Goal: Transaction & Acquisition: Purchase product/service

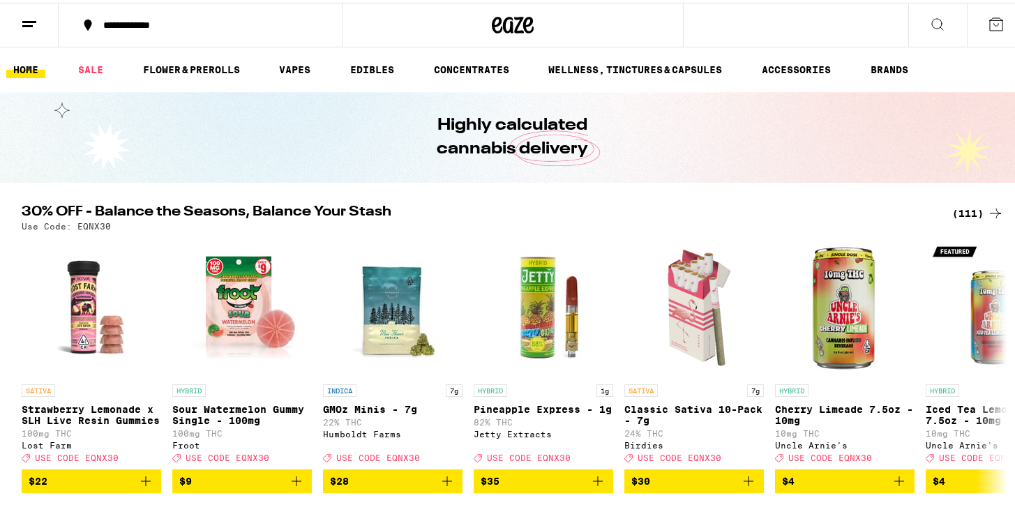
click at [963, 216] on div "(111)" at bounding box center [978, 210] width 52 height 17
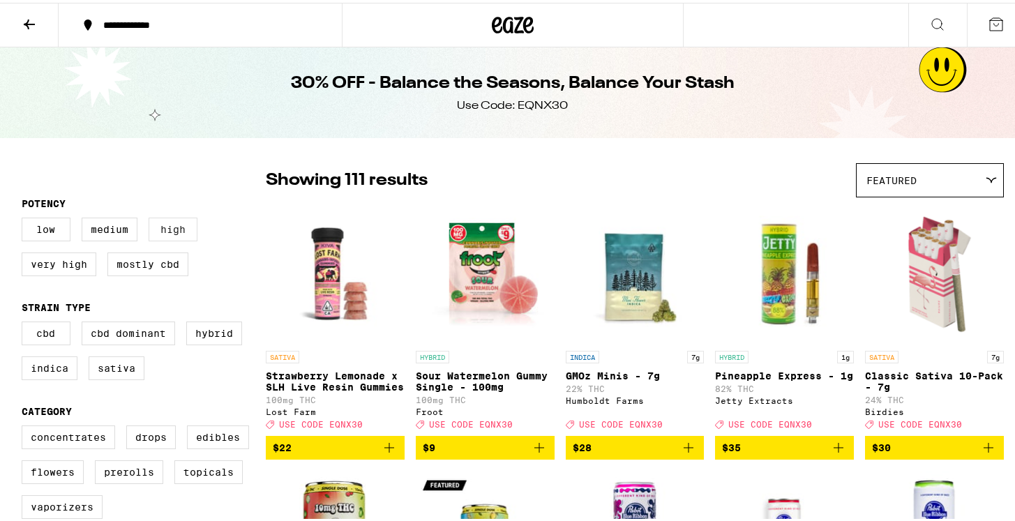
click at [170, 227] on label "High" at bounding box center [173, 227] width 49 height 24
click at [25, 218] on input "High" at bounding box center [24, 217] width 1 height 1
checkbox input "true"
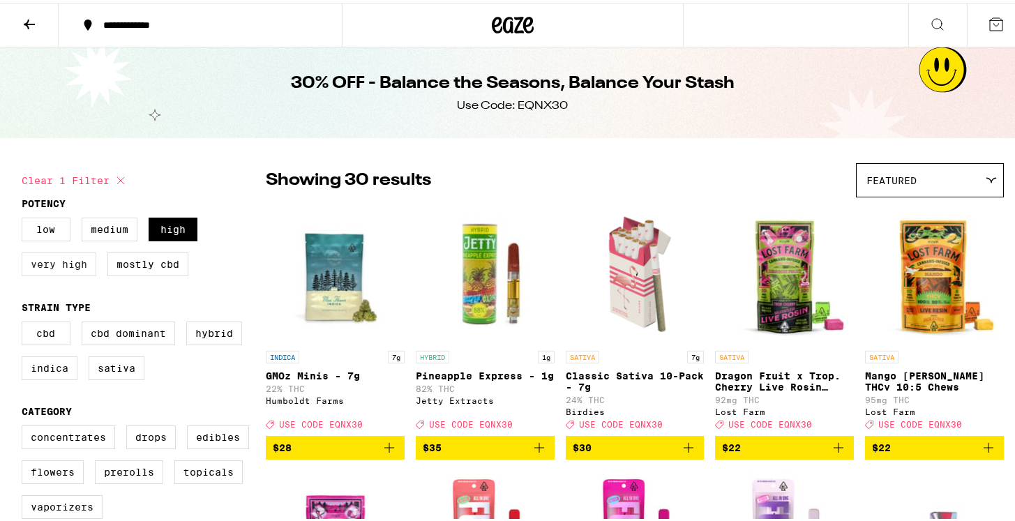
click at [57, 264] on label "Very High" at bounding box center [59, 262] width 75 height 24
click at [25, 218] on input "Very High" at bounding box center [24, 217] width 1 height 1
checkbox input "true"
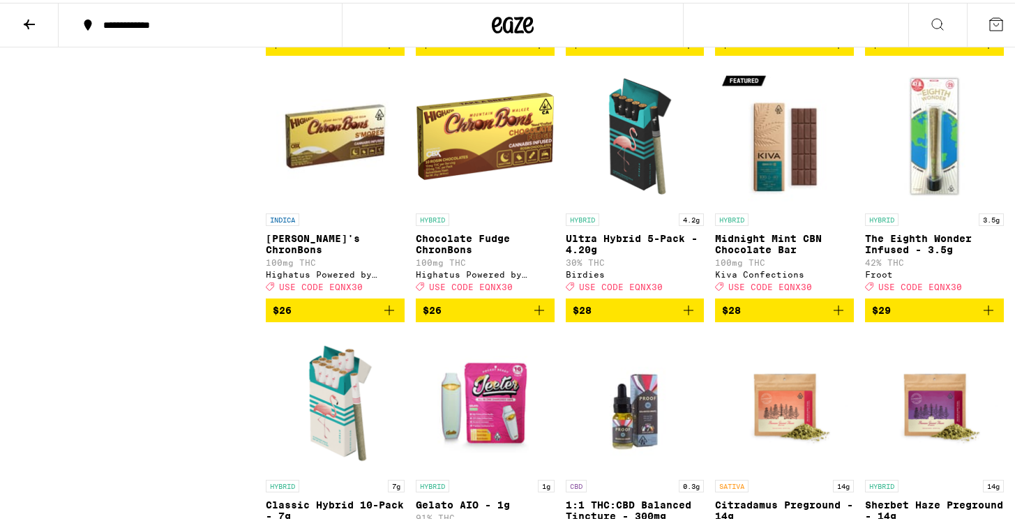
scroll to position [2802, 0]
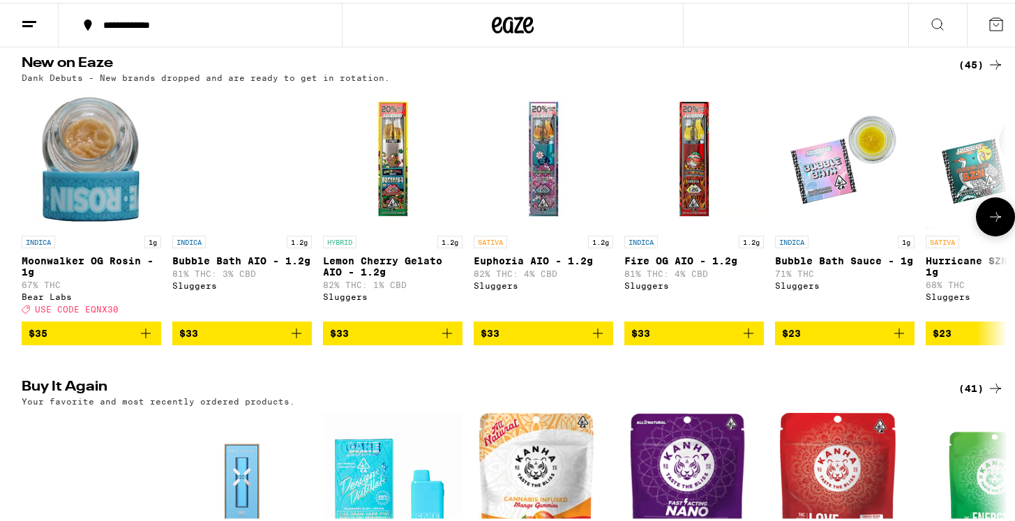
scroll to position [1084, 0]
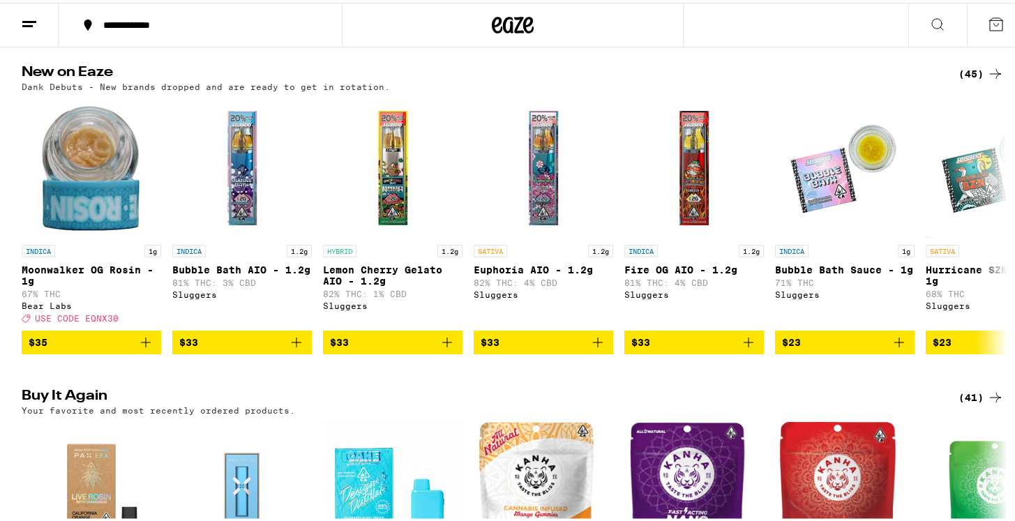
click at [966, 80] on div "(45)" at bounding box center [981, 71] width 45 height 17
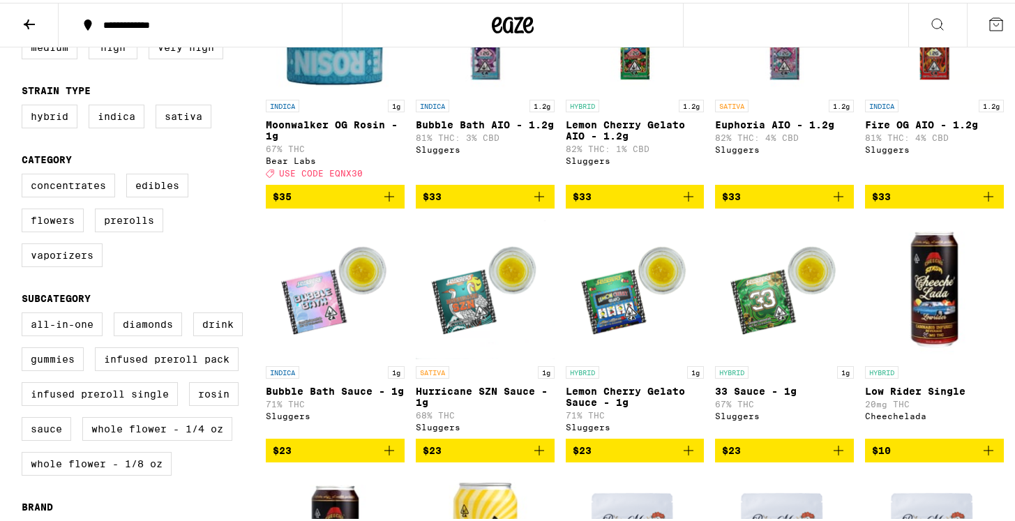
scroll to position [255, 0]
